Goal: Task Accomplishment & Management: Use online tool/utility

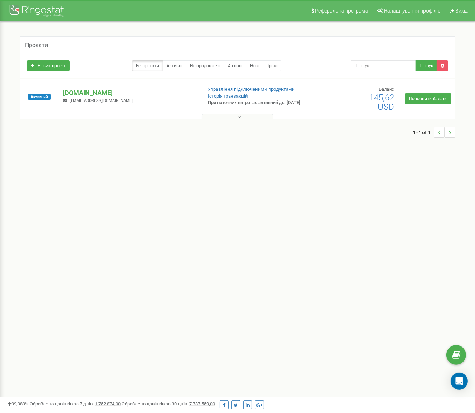
click at [93, 93] on p "[DOMAIN_NAME]" at bounding box center [130, 92] width 134 height 9
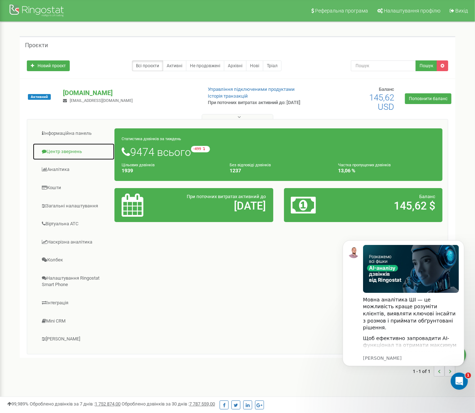
click at [61, 149] on link "Центр звернень" at bounding box center [74, 152] width 82 height 18
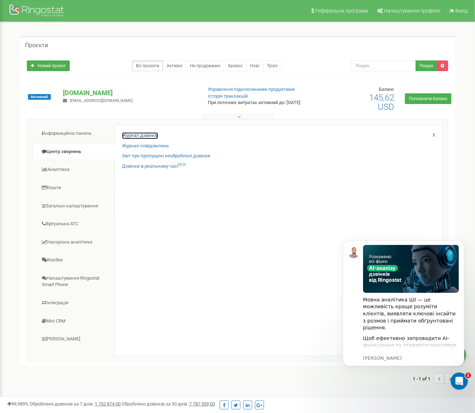
click at [140, 138] on link "Журнал дзвінків" at bounding box center [140, 135] width 36 height 7
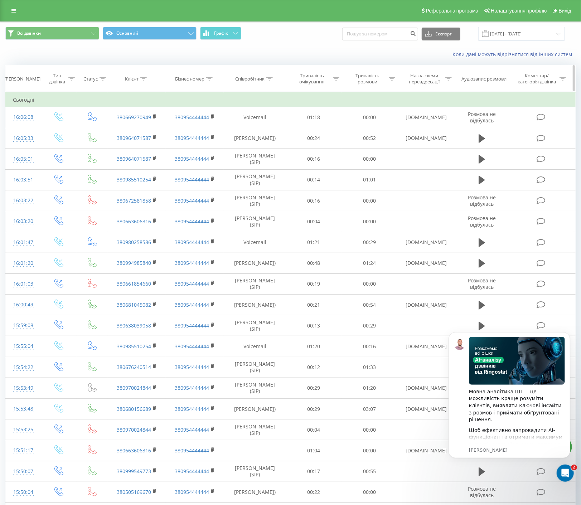
click at [144, 79] on icon at bounding box center [143, 79] width 6 height 4
click at [135, 131] on input "text" at bounding box center [137, 130] width 63 height 13
paste input "380504050728"
click at [149, 147] on span "OK" at bounding box center [152, 144] width 20 height 11
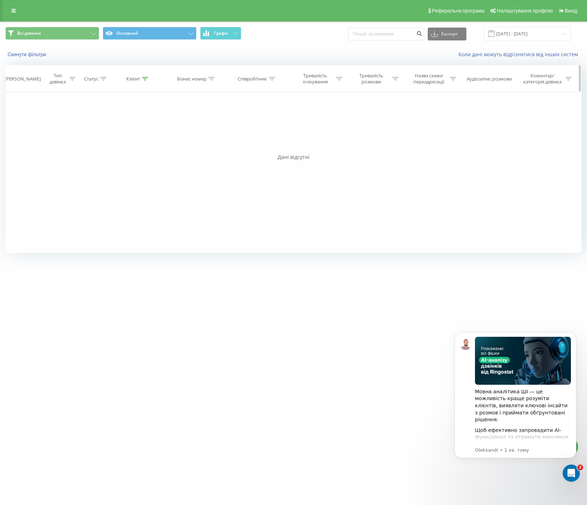
click at [141, 79] on div "Клієнт" at bounding box center [137, 79] width 22 height 6
drag, startPoint x: 145, startPoint y: 134, endPoint x: 95, endPoint y: 131, distance: 49.8
click at [96, 131] on div "Фільтрувати за умовою Дорівнює Введіть значення Скасувати OK Фільтрувати за умо…" at bounding box center [293, 172] width 576 height 161
paste input "959320505"
type input "380959320505"
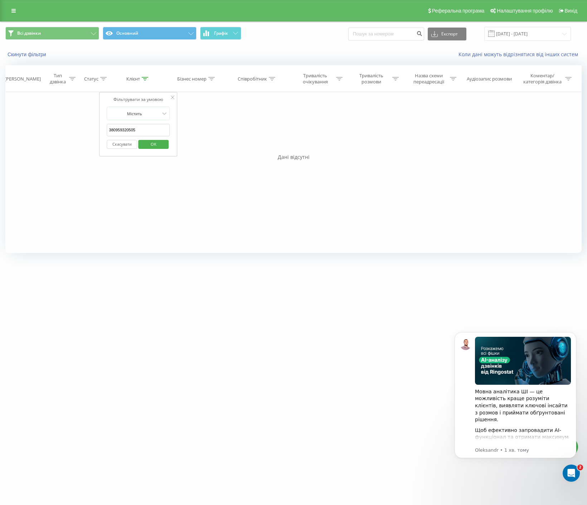
click at [151, 150] on div "Скасувати OK" at bounding box center [138, 144] width 63 height 16
click at [148, 144] on span "OK" at bounding box center [154, 144] width 20 height 11
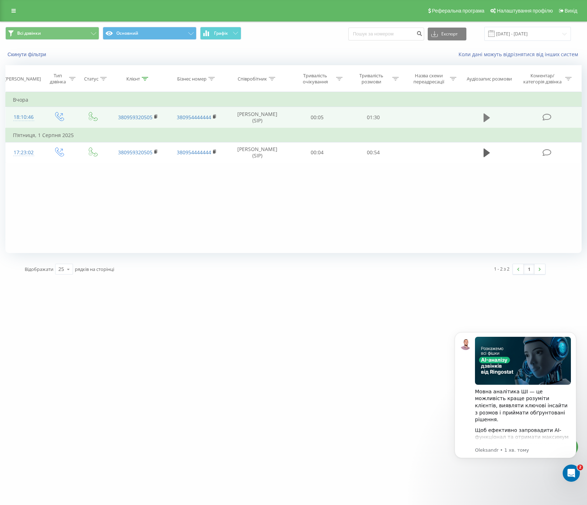
click at [491, 116] on button at bounding box center [486, 117] width 11 height 11
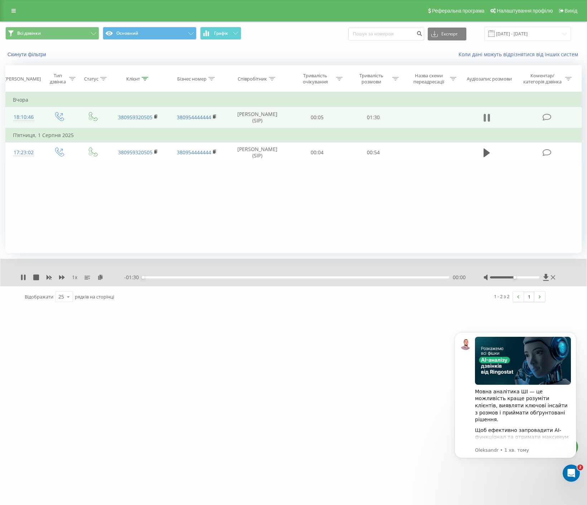
click at [488, 120] on icon at bounding box center [487, 118] width 6 height 10
click at [99, 277] on icon at bounding box center [100, 277] width 6 height 5
click at [15, 13] on icon at bounding box center [13, 10] width 4 height 5
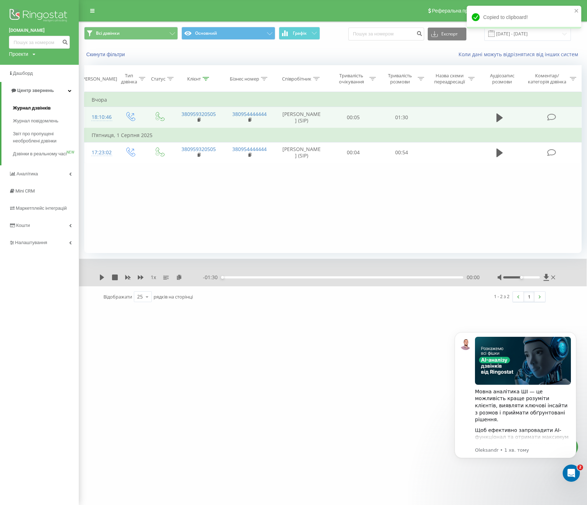
click at [25, 110] on span "Журнал дзвінків" at bounding box center [32, 108] width 38 height 7
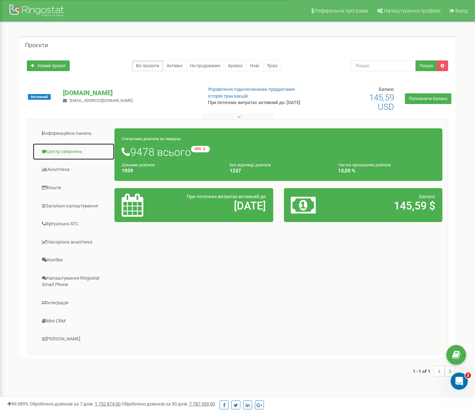
click at [54, 154] on link "Центр звернень" at bounding box center [74, 152] width 82 height 18
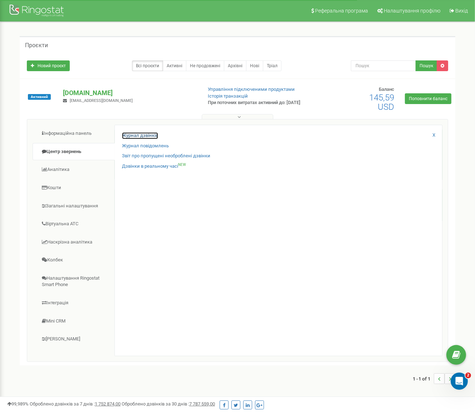
click at [140, 136] on link "Журнал дзвінків" at bounding box center [140, 135] width 36 height 7
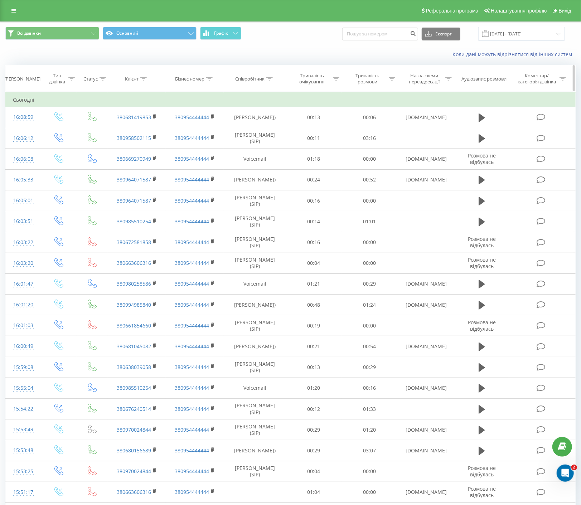
drag, startPoint x: 143, startPoint y: 77, endPoint x: 146, endPoint y: 86, distance: 9.1
click at [142, 77] on icon at bounding box center [143, 79] width 6 height 4
click at [145, 131] on input "text" at bounding box center [137, 130] width 63 height 13
paste input "+380964071587"
click at [110, 131] on input "+380964071587" at bounding box center [137, 130] width 63 height 13
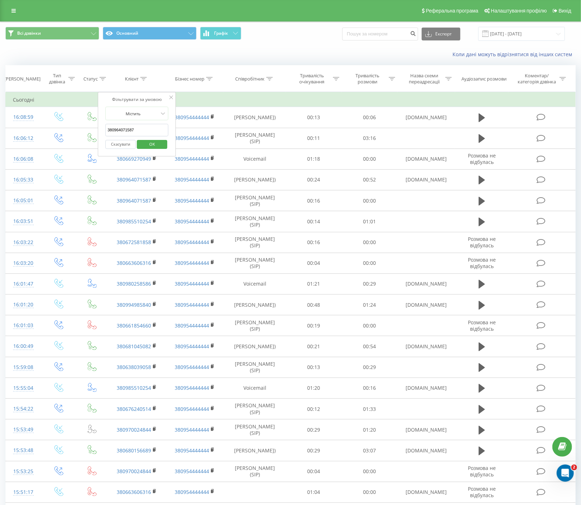
type input "380964071587"
click at [160, 142] on span "OK" at bounding box center [152, 144] width 20 height 11
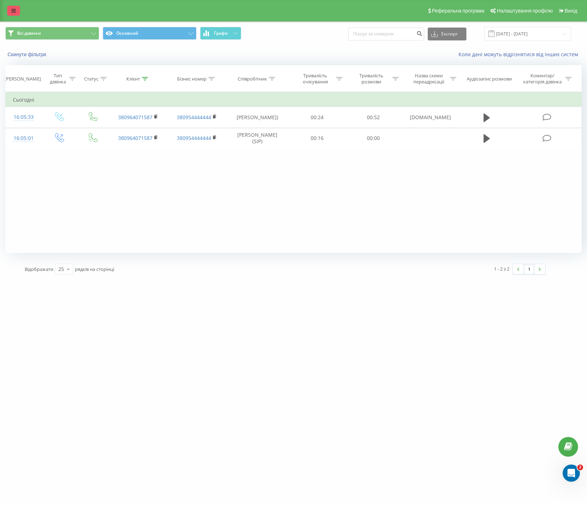
click at [14, 13] on link at bounding box center [13, 11] width 13 height 10
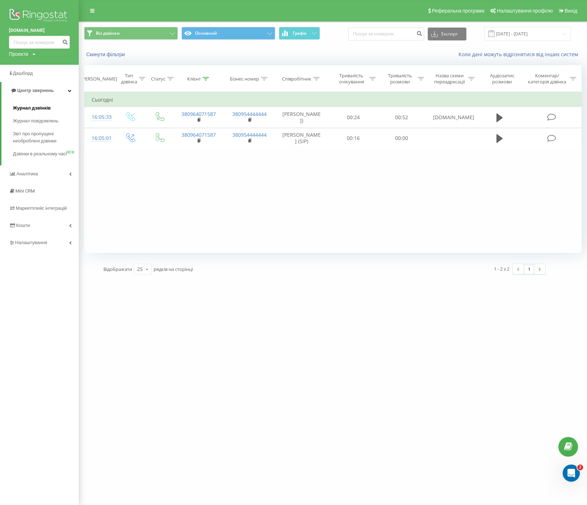
click at [25, 108] on span "Журнал дзвінків" at bounding box center [32, 108] width 38 height 7
